Goal: Information Seeking & Learning: Find specific fact

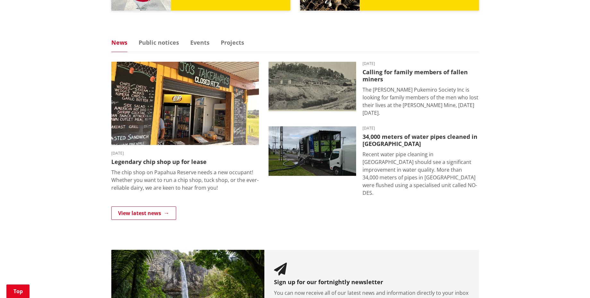
scroll to position [385, 0]
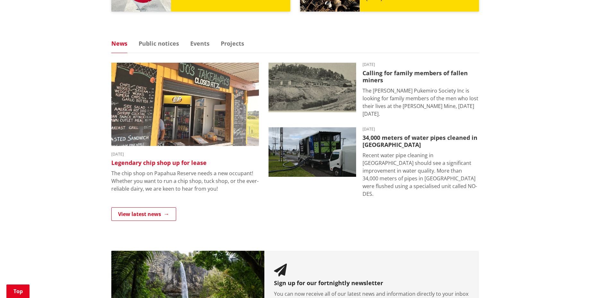
click at [154, 165] on h3 "Legendary chip shop up for lease" at bounding box center [185, 162] width 148 height 7
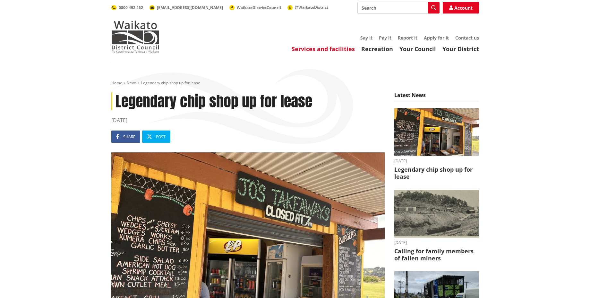
click at [315, 48] on link "Services and facilities" at bounding box center [323, 49] width 63 height 8
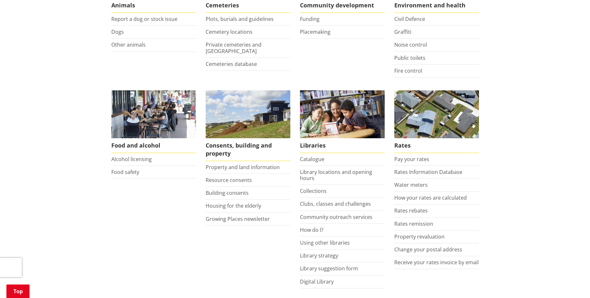
scroll to position [193, 0]
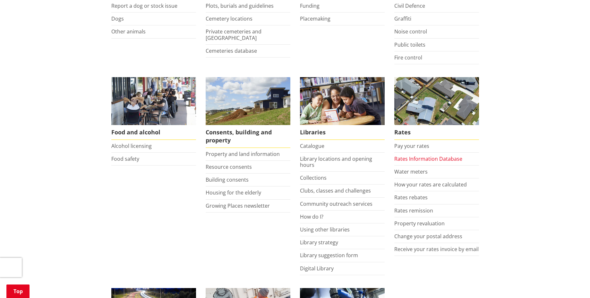
click at [447, 158] on link "Rates Information Database" at bounding box center [429, 158] width 68 height 7
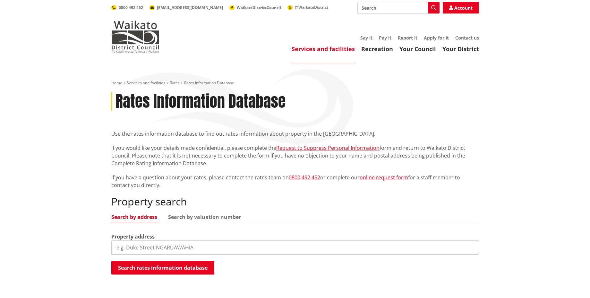
click at [146, 247] on input "search" at bounding box center [295, 247] width 368 height 14
paste input "192 Hauroto Bay Road, Raglan 3295"
click at [217, 248] on input "192 Hauroto Bay Road, Raglan 3295" at bounding box center [295, 247] width 368 height 14
click at [211, 247] on input "192 Hauroto Bay Road, Raglan 3295" at bounding box center [295, 247] width 368 height 14
click at [184, 268] on button "Search rates information database" at bounding box center [162, 267] width 103 height 13
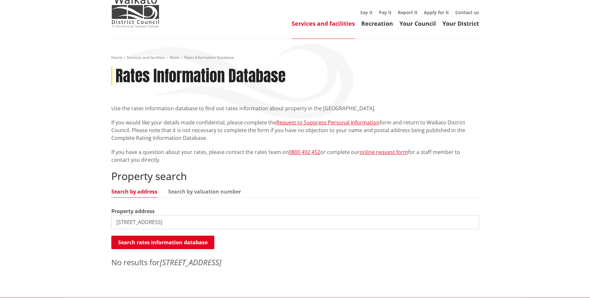
scroll to position [39, 0]
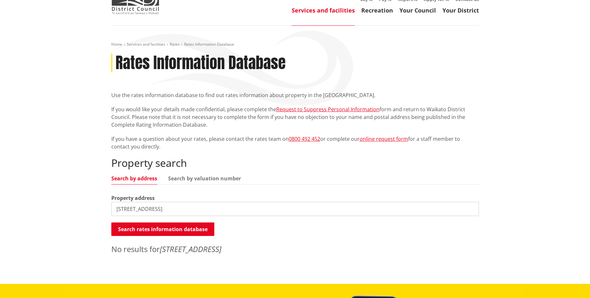
click at [202, 208] on input "192 Hauroto Bay Road, Raglan" at bounding box center [295, 209] width 368 height 14
type input "192 Hauroto Bay Road"
click at [169, 232] on button "Search rates information database" at bounding box center [162, 228] width 103 height 13
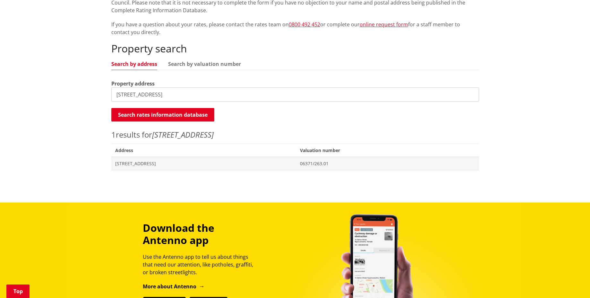
scroll to position [154, 0]
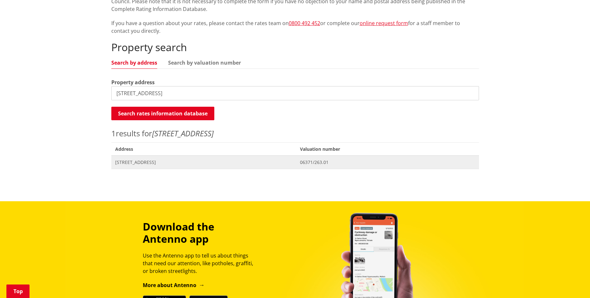
click at [148, 163] on span "192 Hauroto Bay Road TE UKU" at bounding box center [204, 162] width 178 height 6
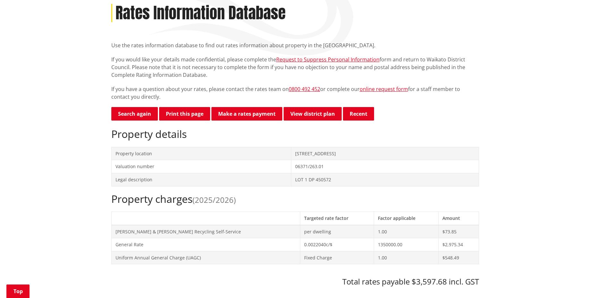
scroll to position [75, 0]
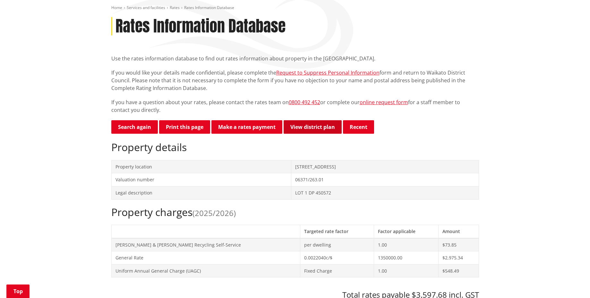
click at [310, 126] on link "View district plan" at bounding box center [313, 126] width 58 height 13
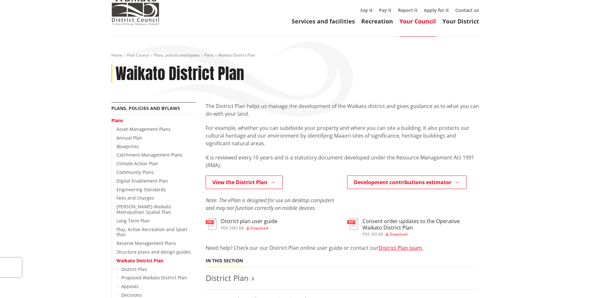
scroll to position [77, 0]
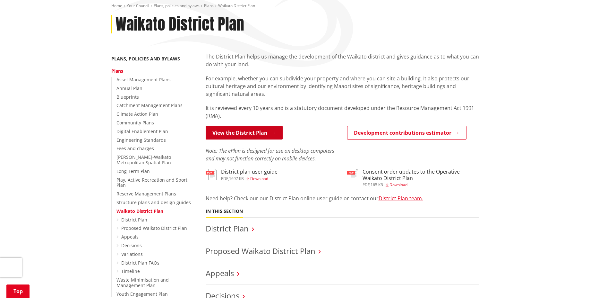
click at [254, 137] on link "View the District Plan" at bounding box center [244, 132] width 77 height 13
